Goal: Information Seeking & Learning: Learn about a topic

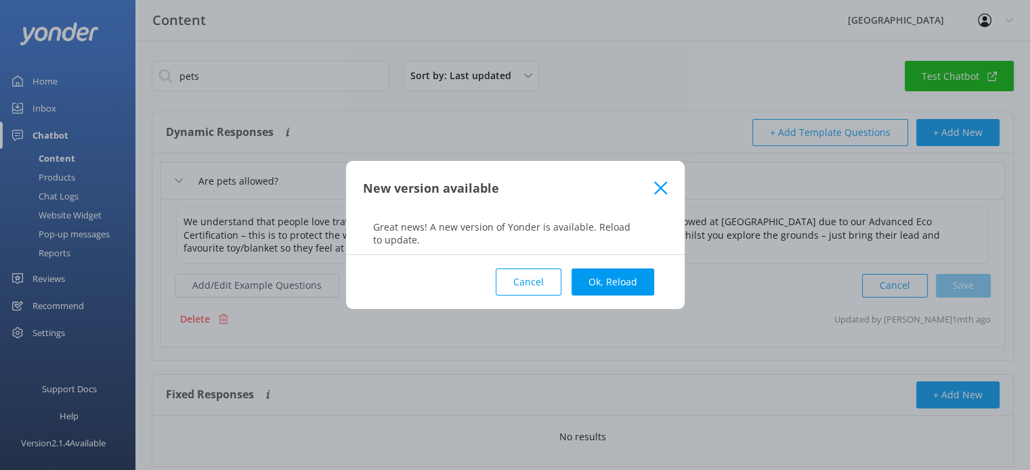
click at [655, 190] on icon at bounding box center [660, 188] width 13 height 14
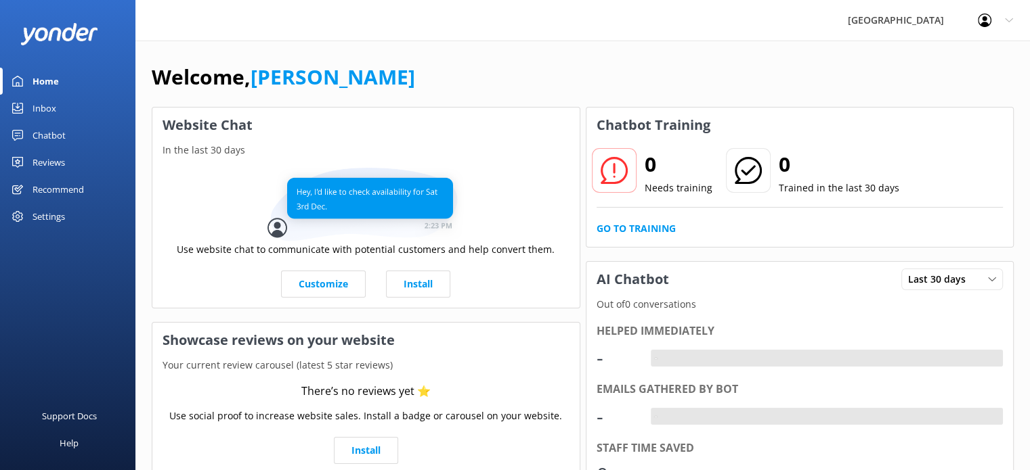
click at [47, 135] on div "Chatbot" at bounding box center [48, 135] width 33 height 27
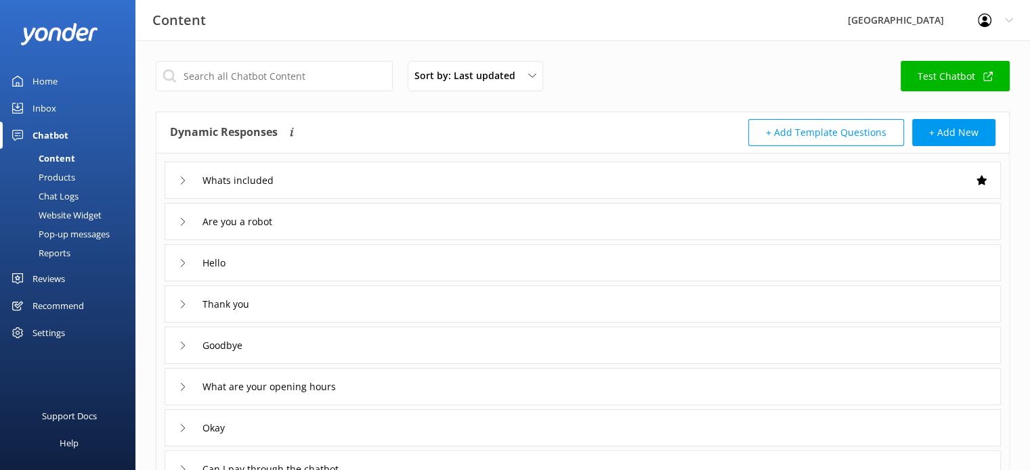
click at [189, 181] on div "Whats included" at bounding box center [227, 180] width 97 height 22
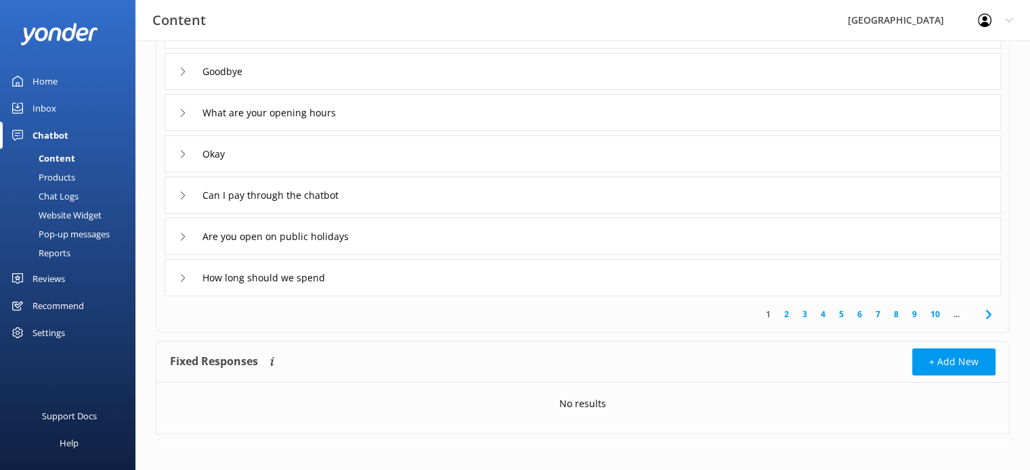
scroll to position [429, 0]
